Goal: Navigation & Orientation: Find specific page/section

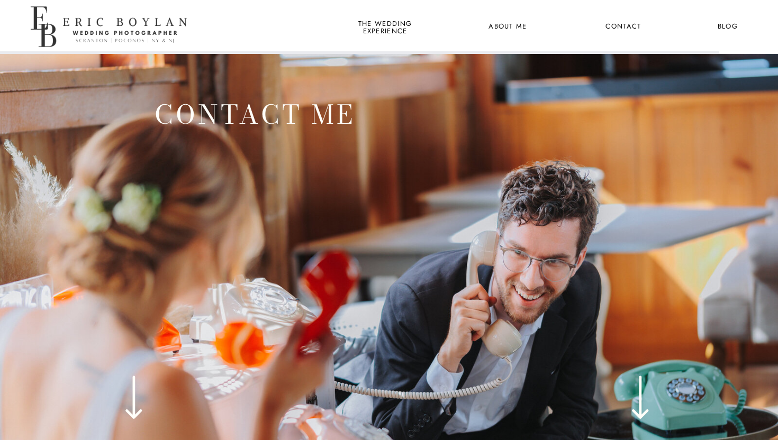
click at [389, 33] on nav "the wedding experience" at bounding box center [385, 27] width 58 height 14
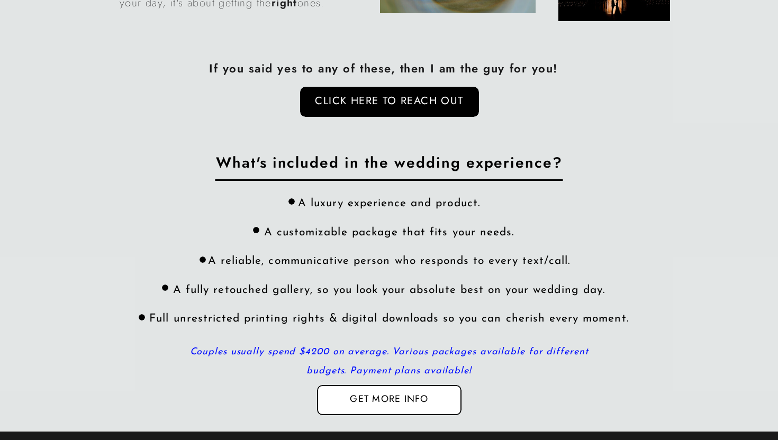
scroll to position [3172, 0]
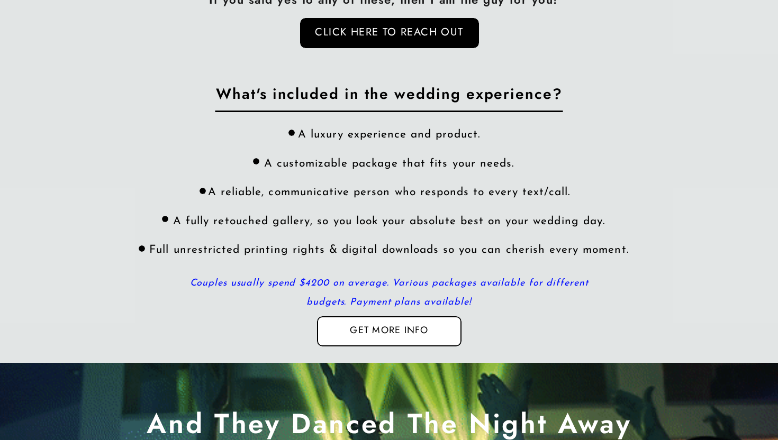
click at [435, 325] on nav "Get more info" at bounding box center [389, 331] width 103 height 15
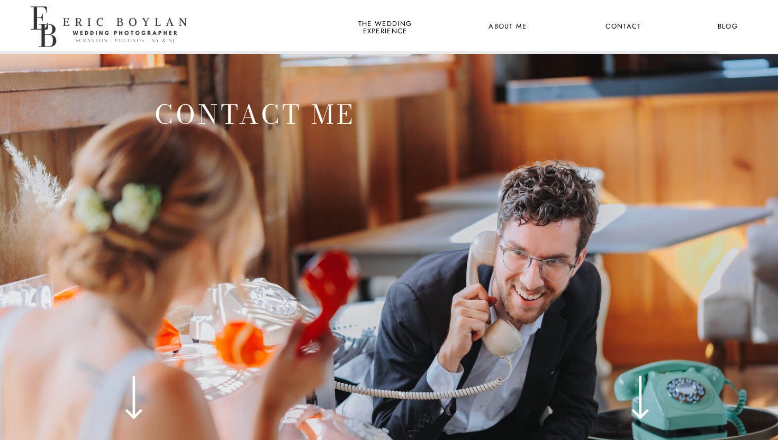
click at [115, 40] on div at bounding box center [111, 26] width 167 height 54
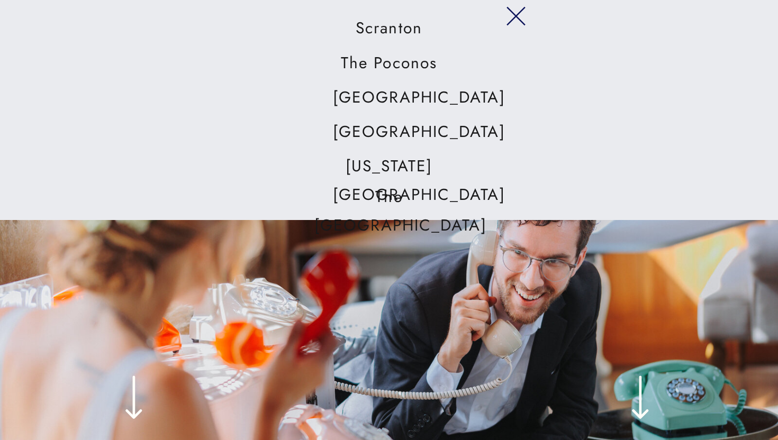
click at [402, 125] on nav "[GEOGRAPHIC_DATA]" at bounding box center [389, 132] width 112 height 30
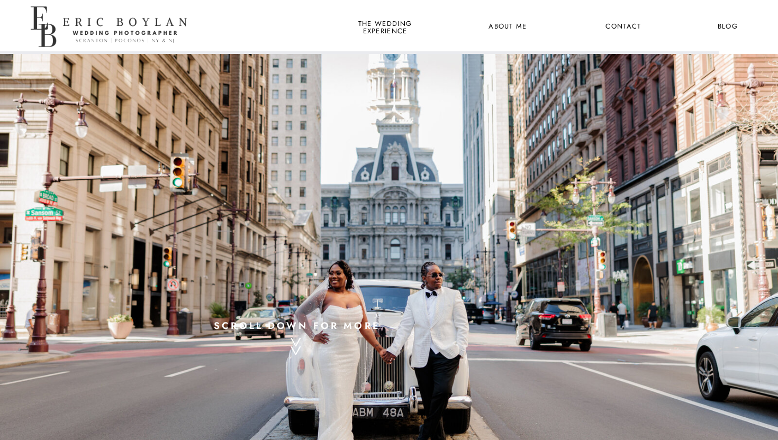
click at [135, 22] on div at bounding box center [111, 26] width 167 height 54
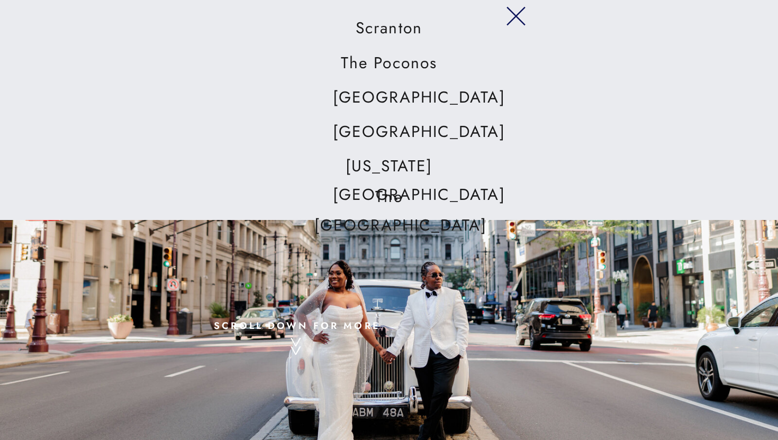
click at [391, 59] on nav "The Poconos" at bounding box center [389, 64] width 112 height 30
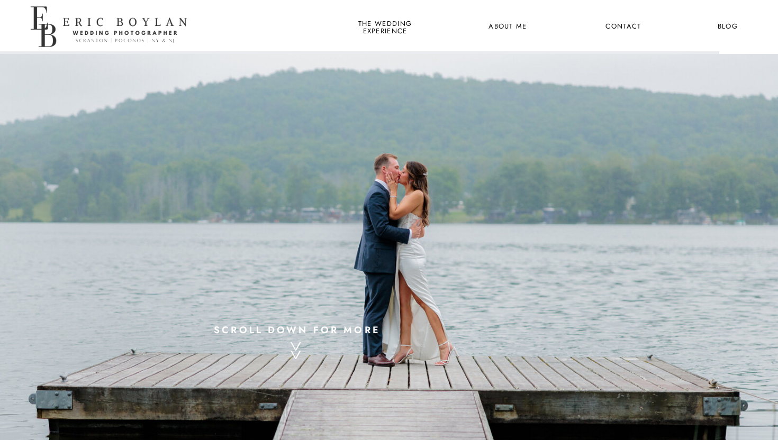
click at [104, 25] on div at bounding box center [111, 26] width 167 height 54
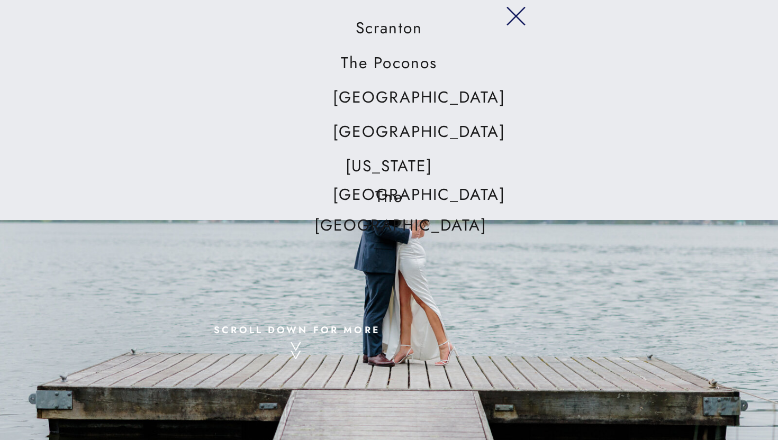
click at [399, 130] on nav "[GEOGRAPHIC_DATA]" at bounding box center [389, 132] width 112 height 30
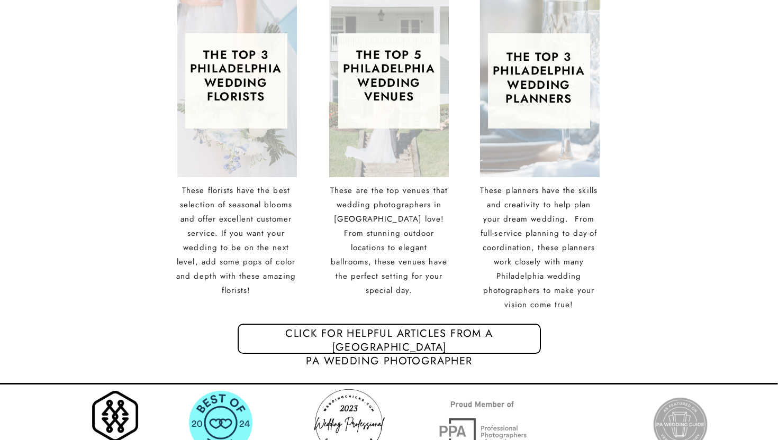
scroll to position [1644, 0]
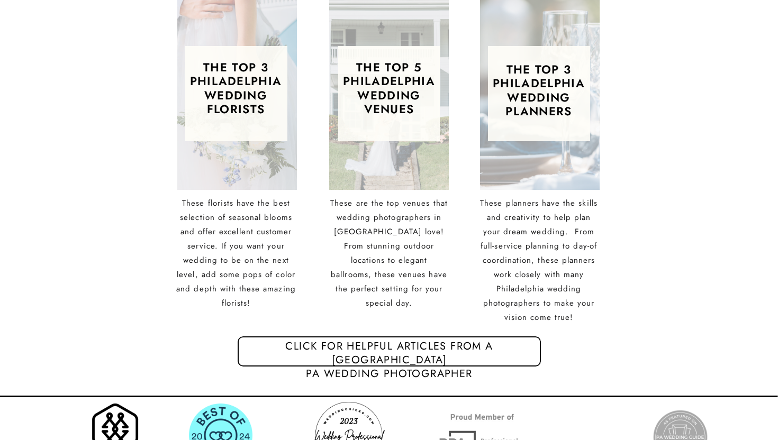
click at [271, 97] on h3 "The top 3 philadelphia Wedding Florists" at bounding box center [235, 91] width 103 height 62
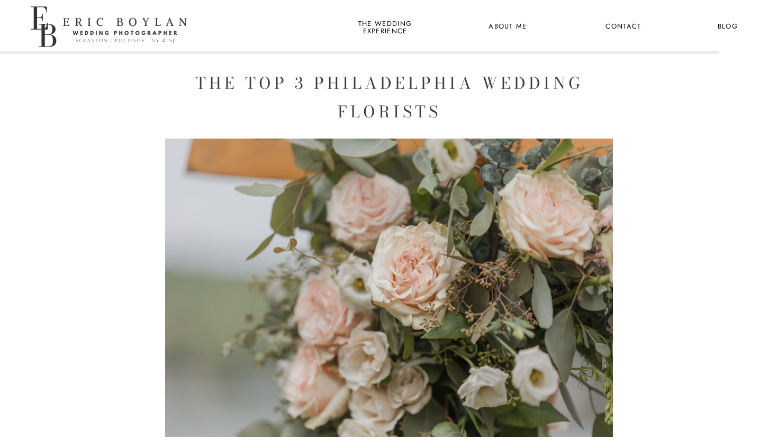
click at [523, 22] on nav "About Me" at bounding box center [507, 27] width 51 height 14
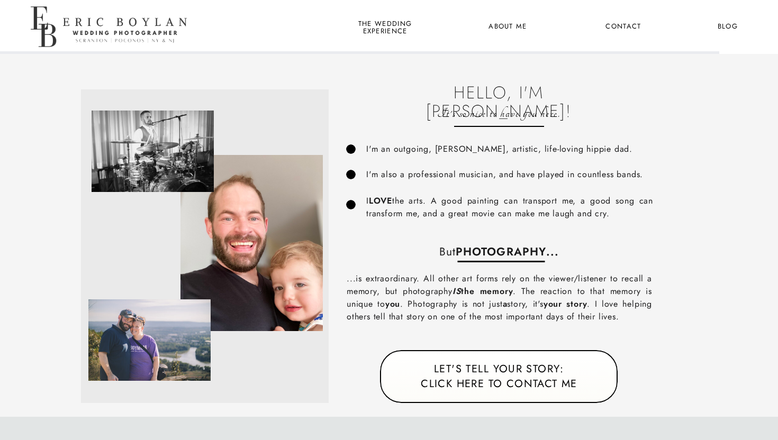
click at [154, 12] on div at bounding box center [111, 26] width 167 height 54
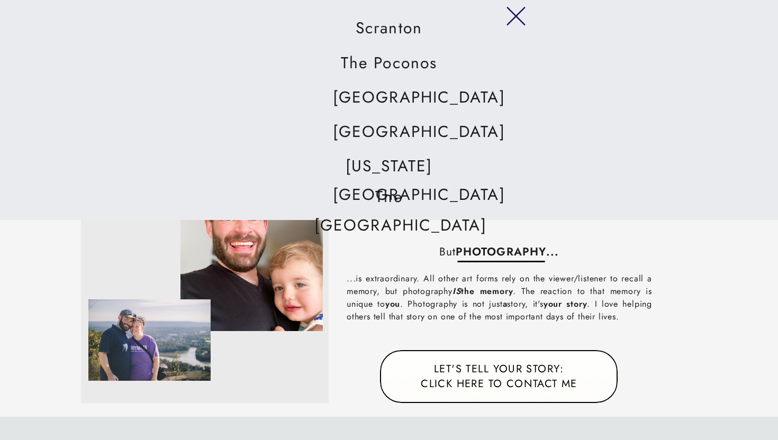
click at [498, 24] on icon at bounding box center [515, 16] width 37 height 32
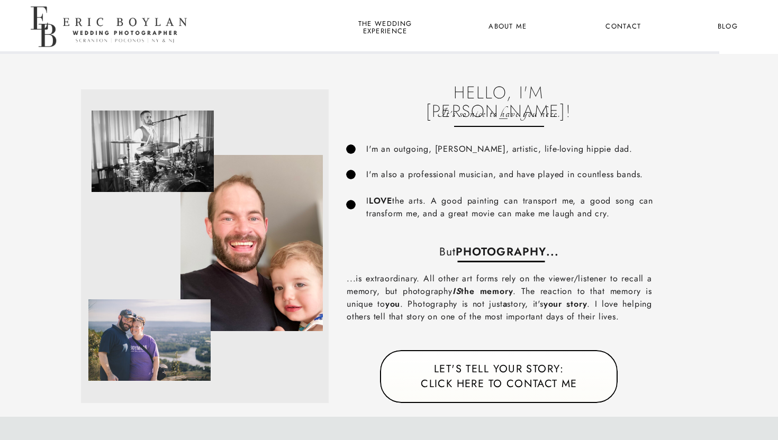
click at [365, 29] on nav "the wedding experience" at bounding box center [385, 27] width 58 height 14
